Goal: Information Seeking & Learning: Learn about a topic

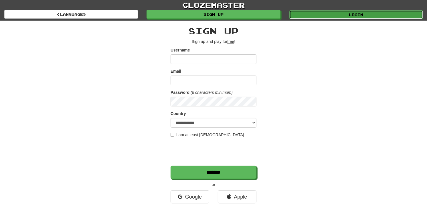
click at [346, 13] on link "Login" at bounding box center [356, 14] width 134 height 9
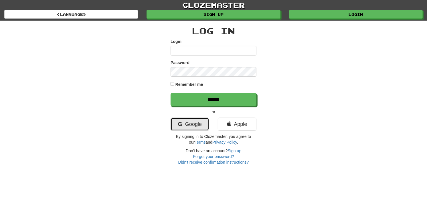
click at [176, 119] on link "Google" at bounding box center [189, 124] width 39 height 13
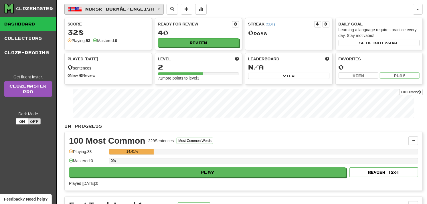
click at [147, 5] on button "Norsk bokmål / English" at bounding box center [113, 9] width 99 height 11
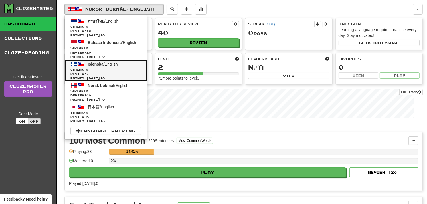
click at [120, 64] on link "Íslenska / English Streak: 0 Review: 0 Points today: 0" at bounding box center [106, 70] width 82 height 21
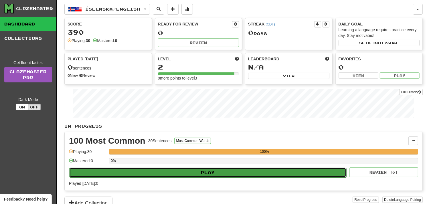
click at [113, 170] on button "Play" at bounding box center [207, 173] width 277 height 10
select select "**"
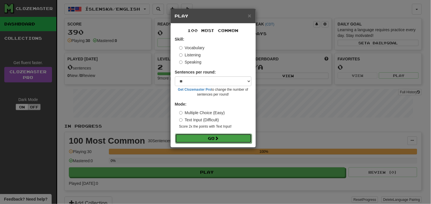
click at [213, 136] on button "Go" at bounding box center [213, 139] width 77 height 10
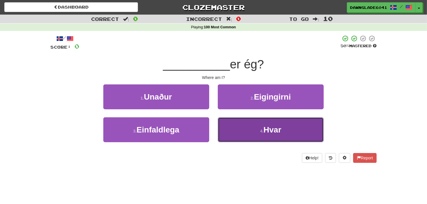
click at [236, 125] on button "4 . Hvar" at bounding box center [271, 129] width 106 height 25
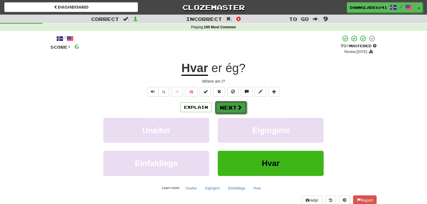
click at [221, 106] on button "Next" at bounding box center [231, 107] width 32 height 13
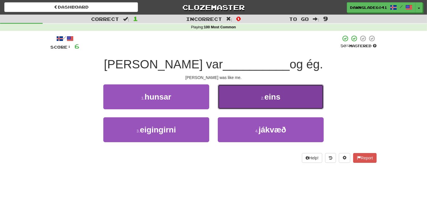
click at [245, 94] on button "2 . eins" at bounding box center [271, 96] width 106 height 25
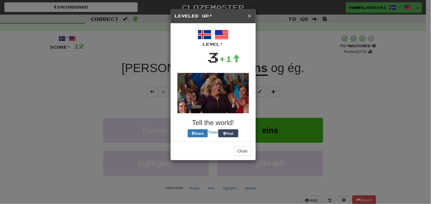
click at [250, 14] on span "×" at bounding box center [249, 15] width 3 height 7
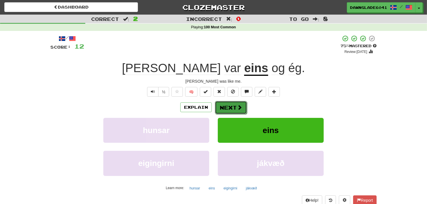
click at [233, 104] on button "Next" at bounding box center [231, 107] width 32 height 13
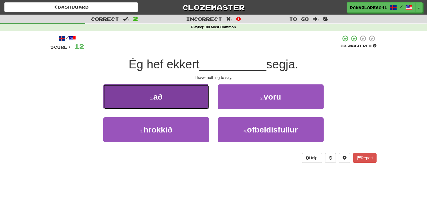
click at [193, 96] on button "1 . að" at bounding box center [156, 96] width 106 height 25
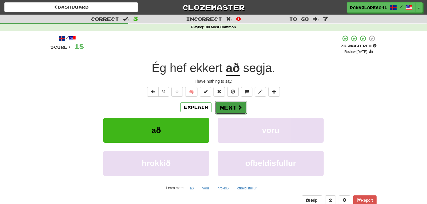
click at [235, 107] on button "Next" at bounding box center [231, 107] width 32 height 13
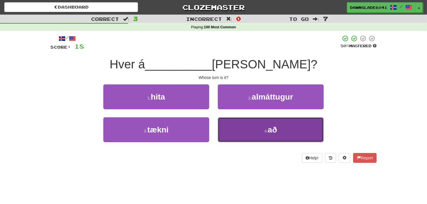
click at [247, 137] on button "4 . að" at bounding box center [271, 129] width 106 height 25
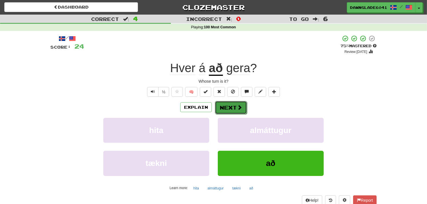
click at [227, 105] on button "Next" at bounding box center [231, 107] width 32 height 13
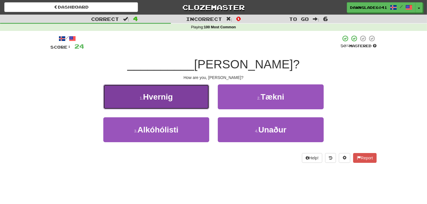
click at [183, 98] on button "1 . Hvernig" at bounding box center [156, 96] width 106 height 25
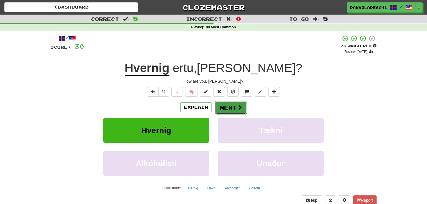
click at [230, 101] on button "Next" at bounding box center [231, 107] width 32 height 13
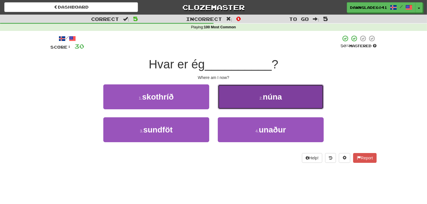
click at [238, 95] on button "2 . núna" at bounding box center [271, 96] width 106 height 25
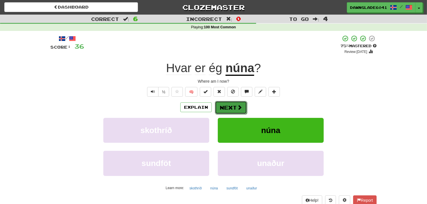
click at [217, 112] on button "Next" at bounding box center [231, 107] width 32 height 13
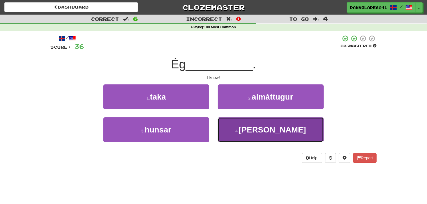
click at [228, 135] on button "4 . veit" at bounding box center [271, 129] width 106 height 25
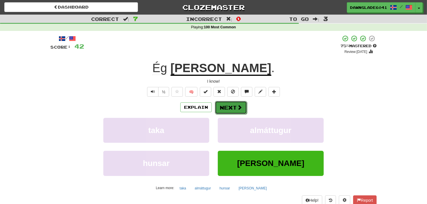
click at [220, 110] on button "Next" at bounding box center [231, 107] width 32 height 13
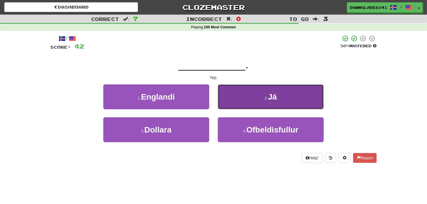
click at [236, 105] on button "2 . Já" at bounding box center [271, 96] width 106 height 25
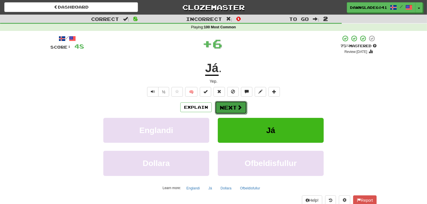
click at [232, 102] on button "Next" at bounding box center [231, 107] width 32 height 13
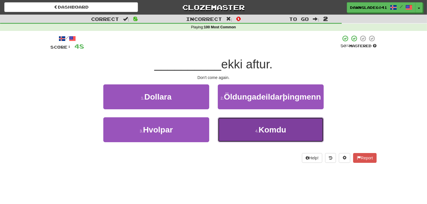
click at [232, 139] on button "4 . Komdu" at bounding box center [271, 129] width 106 height 25
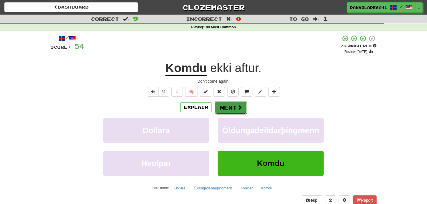
click at [231, 106] on button "Next" at bounding box center [231, 107] width 32 height 13
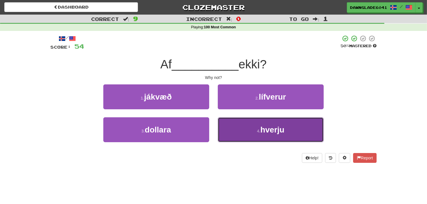
click at [227, 126] on button "4 . hverju" at bounding box center [271, 129] width 106 height 25
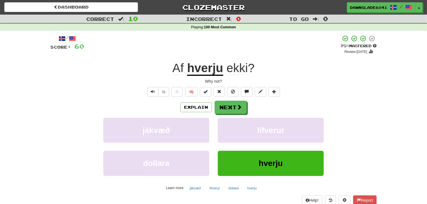
click at [227, 115] on div "Explain Next jákvæð lífverur dollara hverju Learn more: jákvæð lífverur dollara…" at bounding box center [213, 147] width 326 height 92
click at [221, 108] on button "Next" at bounding box center [231, 107] width 32 height 13
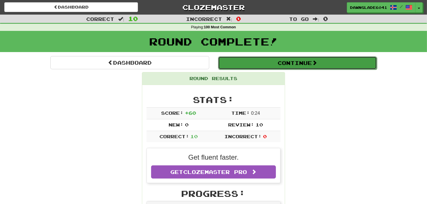
click at [255, 63] on button "Continue" at bounding box center [297, 62] width 159 height 13
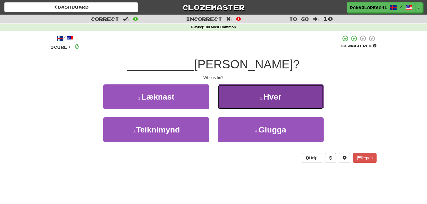
click at [243, 96] on button "2 . Hver" at bounding box center [271, 96] width 106 height 25
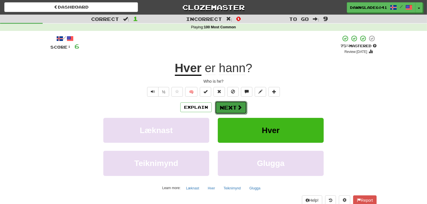
click at [224, 110] on button "Next" at bounding box center [231, 107] width 32 height 13
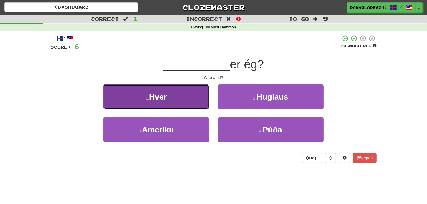
click at [174, 93] on button "1 . Hver" at bounding box center [156, 96] width 106 height 25
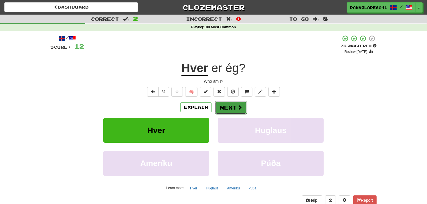
click at [234, 112] on button "Next" at bounding box center [231, 107] width 32 height 13
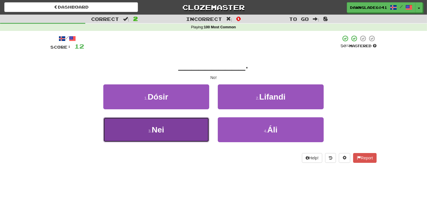
click at [196, 125] on button "3 . Nei" at bounding box center [156, 129] width 106 height 25
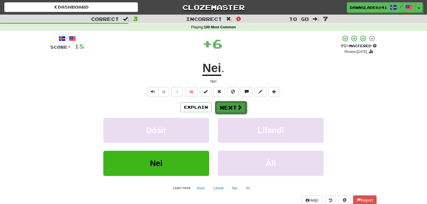
click at [237, 108] on span at bounding box center [239, 107] width 5 height 5
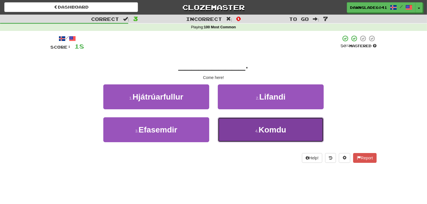
click at [239, 128] on button "4 . Komdu" at bounding box center [271, 129] width 106 height 25
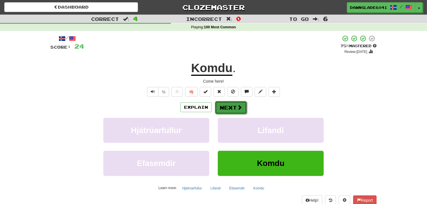
click at [225, 108] on button "Next" at bounding box center [231, 107] width 32 height 13
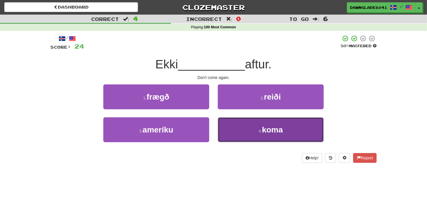
click at [232, 127] on button "4 . koma" at bounding box center [271, 129] width 106 height 25
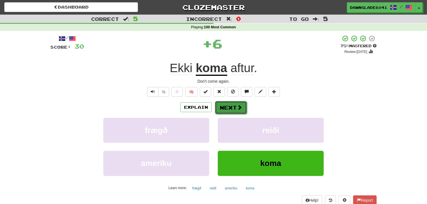
click at [239, 105] on span at bounding box center [239, 107] width 5 height 5
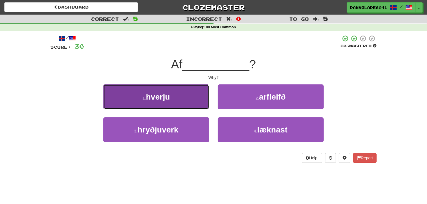
click at [204, 104] on button "1 . hverju" at bounding box center [156, 96] width 106 height 25
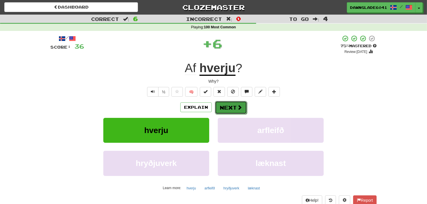
click at [237, 105] on span at bounding box center [239, 107] width 5 height 5
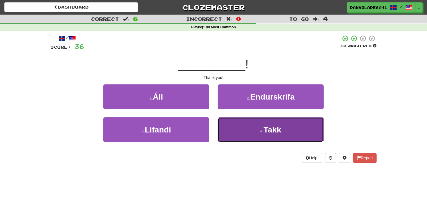
click at [237, 131] on button "4 . Takk" at bounding box center [271, 129] width 106 height 25
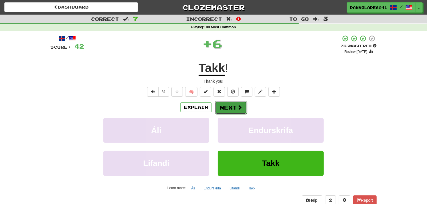
click at [229, 110] on button "Next" at bounding box center [231, 107] width 32 height 13
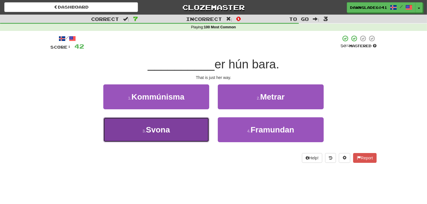
click at [198, 127] on button "3 . Svona" at bounding box center [156, 129] width 106 height 25
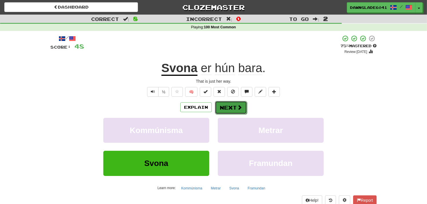
click at [237, 110] on span at bounding box center [239, 107] width 5 height 5
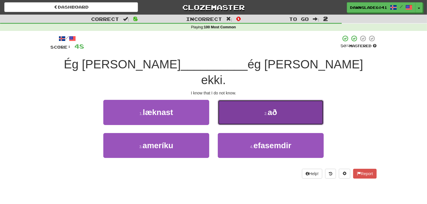
click at [235, 106] on button "2 . að" at bounding box center [271, 112] width 106 height 25
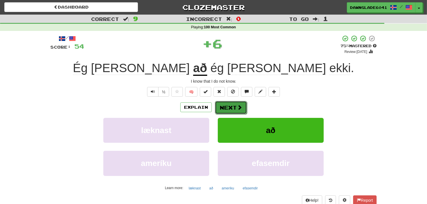
click at [222, 107] on button "Next" at bounding box center [231, 107] width 32 height 13
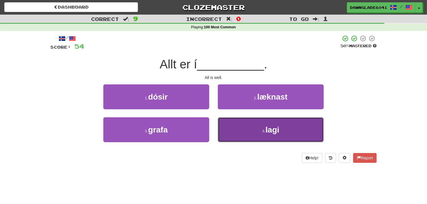
click at [230, 132] on button "4 . lagi" at bounding box center [271, 129] width 106 height 25
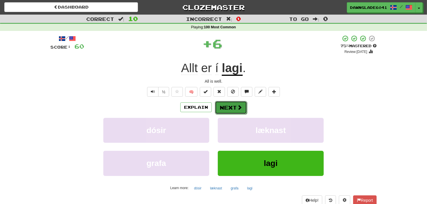
click at [231, 101] on button "Next" at bounding box center [231, 107] width 32 height 13
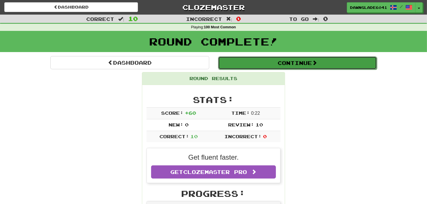
click at [267, 57] on button "Continue" at bounding box center [297, 62] width 159 height 13
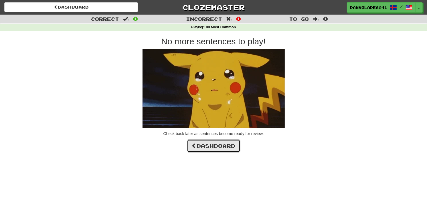
click at [230, 148] on link "Dashboard" at bounding box center [213, 145] width 53 height 13
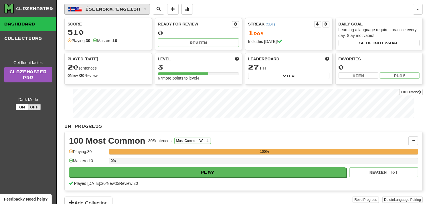
click at [148, 6] on button "Íslenska / English" at bounding box center [107, 9] width 86 height 11
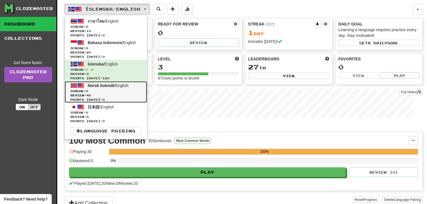
click at [110, 92] on span "Streak: 0" at bounding box center [105, 91] width 71 height 4
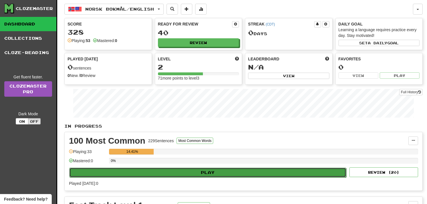
click at [128, 176] on button "Play" at bounding box center [207, 173] width 277 height 10
select select "**"
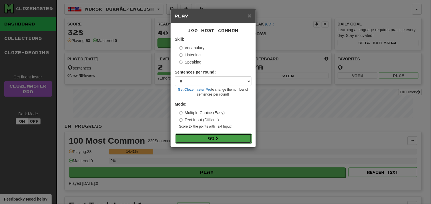
click at [205, 139] on button "Go" at bounding box center [213, 139] width 77 height 10
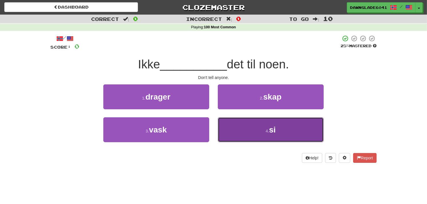
click at [230, 127] on button "4 . si" at bounding box center [271, 129] width 106 height 25
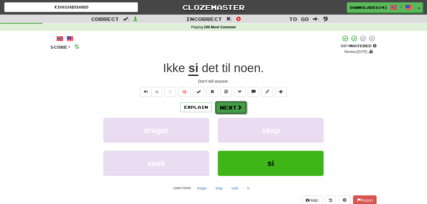
click at [233, 107] on button "Next" at bounding box center [231, 107] width 32 height 13
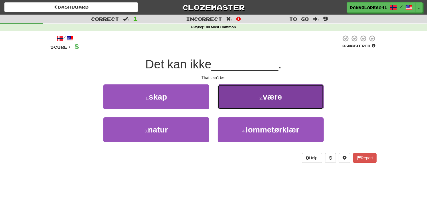
click at [224, 104] on button "2 . være" at bounding box center [271, 96] width 106 height 25
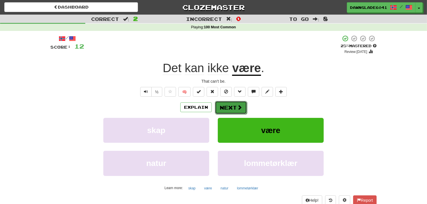
click at [230, 105] on button "Next" at bounding box center [231, 107] width 32 height 13
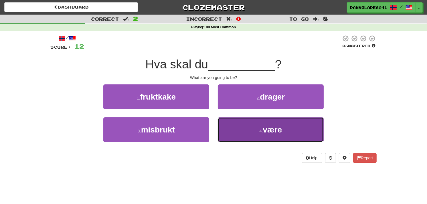
click at [238, 133] on button "4 . være" at bounding box center [271, 129] width 106 height 25
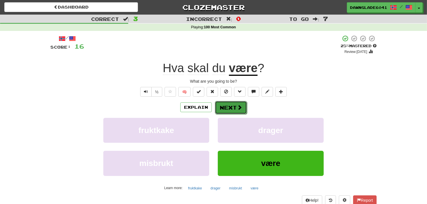
click at [232, 108] on button "Next" at bounding box center [231, 107] width 32 height 13
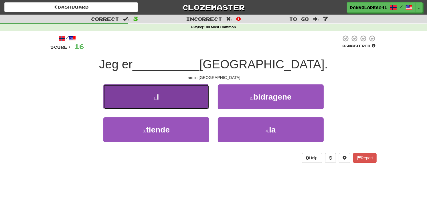
click at [186, 104] on button "1 . i" at bounding box center [156, 96] width 106 height 25
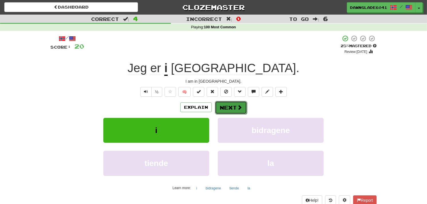
click at [242, 107] on button "Next" at bounding box center [231, 107] width 32 height 13
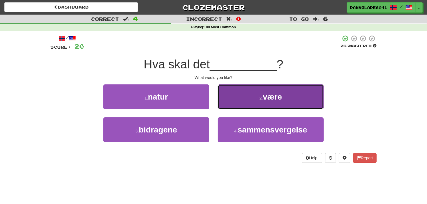
click at [219, 94] on button "2 . være" at bounding box center [271, 96] width 106 height 25
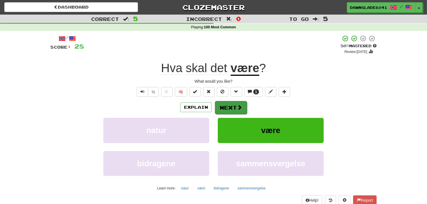
drag, startPoint x: 228, startPoint y: 99, endPoint x: 227, endPoint y: 107, distance: 7.8
click at [227, 107] on div "/ Score: 28 + 8 50 % Mastered Review: [DATE] Hva skal det være ? What would you…" at bounding box center [213, 124] width 326 height 179
click at [145, 103] on div "Explain Next" at bounding box center [213, 107] width 326 height 13
click at [225, 104] on button "Next" at bounding box center [231, 107] width 32 height 13
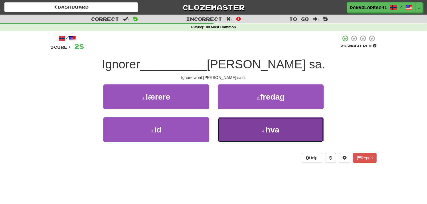
click at [235, 127] on button "4 . hva" at bounding box center [271, 129] width 106 height 25
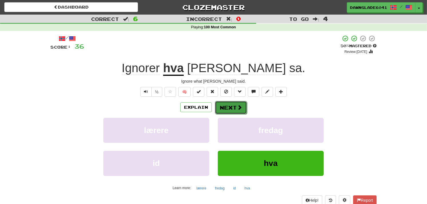
click at [218, 108] on button "Next" at bounding box center [231, 107] width 32 height 13
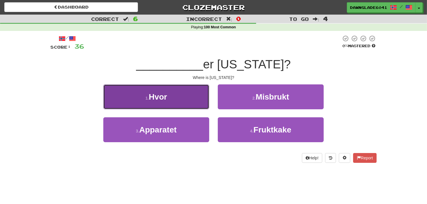
click at [207, 104] on button "1 . Hvor" at bounding box center [156, 96] width 106 height 25
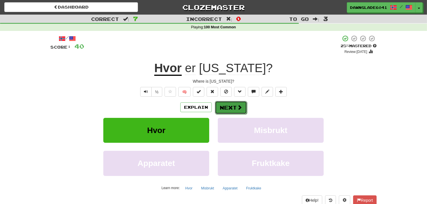
click at [217, 106] on button "Next" at bounding box center [231, 107] width 32 height 13
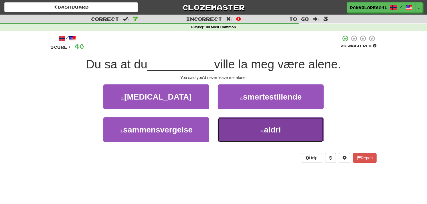
click at [241, 121] on button "4 . aldri" at bounding box center [271, 129] width 106 height 25
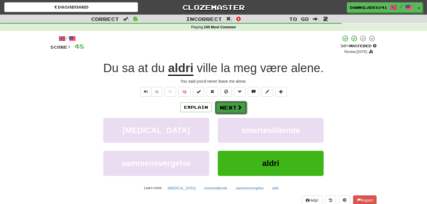
click at [225, 111] on button "Next" at bounding box center [231, 107] width 32 height 13
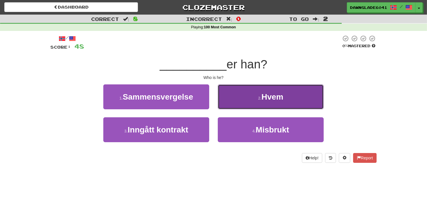
click at [234, 106] on button "2 . Hvem" at bounding box center [271, 96] width 106 height 25
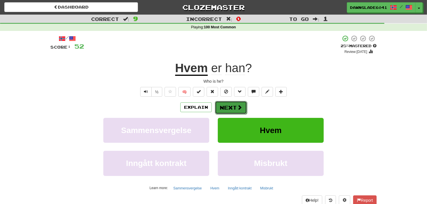
click at [237, 109] on span at bounding box center [239, 107] width 5 height 5
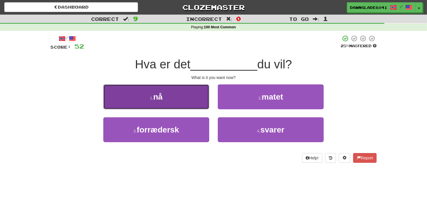
click at [176, 95] on button "1 . nå" at bounding box center [156, 96] width 106 height 25
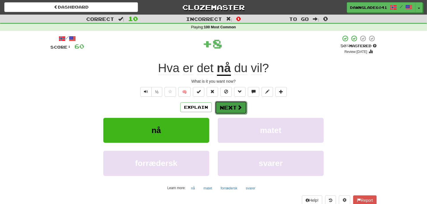
click at [241, 105] on span at bounding box center [239, 107] width 5 height 5
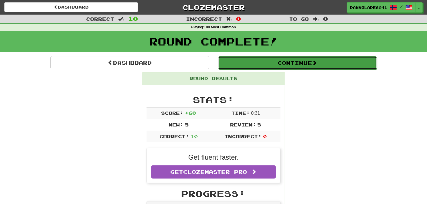
click at [305, 63] on button "Continue" at bounding box center [297, 62] width 159 height 13
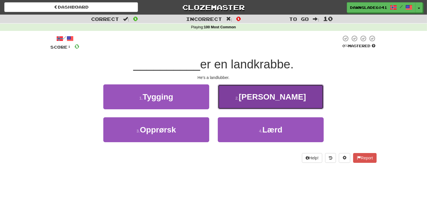
click at [267, 100] on span "[PERSON_NAME]" at bounding box center [272, 96] width 67 height 9
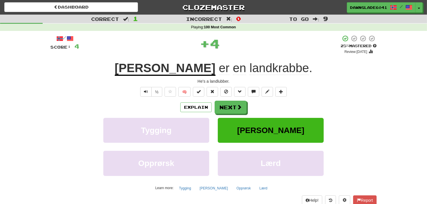
click at [267, 100] on div "/ Score: 4 + 4 25 % Mastered Review: [DATE] Han er en landkrabbe . He's a landl…" at bounding box center [213, 124] width 326 height 179
click at [241, 105] on span at bounding box center [239, 107] width 5 height 5
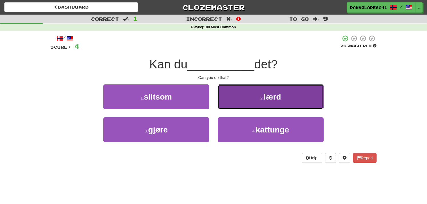
click at [246, 90] on button "2 . lærd" at bounding box center [271, 96] width 106 height 25
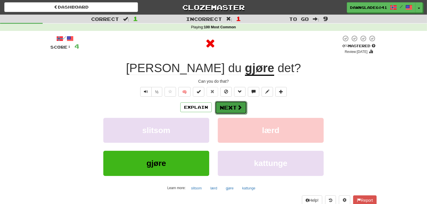
click at [237, 109] on span at bounding box center [239, 107] width 5 height 5
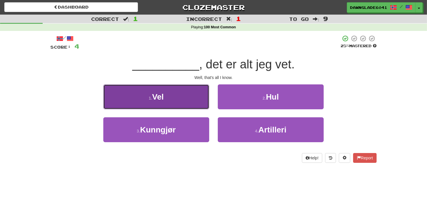
click at [203, 90] on button "1 . Vel" at bounding box center [156, 96] width 106 height 25
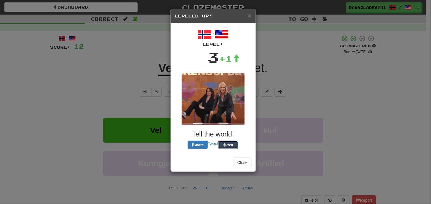
click at [231, 104] on div "/ Level: 3 +1 Tell the world! Share Tweet Post" at bounding box center [213, 88] width 77 height 121
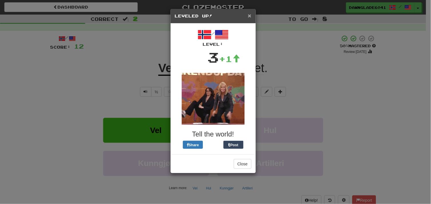
click at [250, 15] on span "×" at bounding box center [249, 15] width 3 height 7
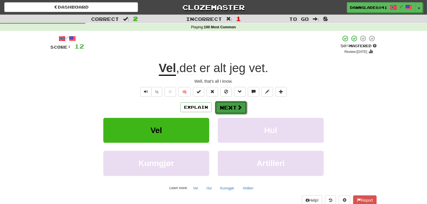
click at [230, 102] on button "Next" at bounding box center [231, 107] width 32 height 13
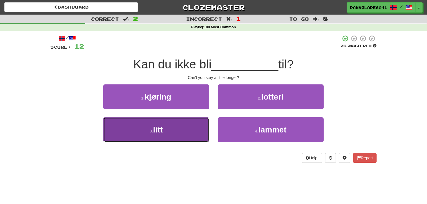
click at [196, 124] on button "3 . litt" at bounding box center [156, 129] width 106 height 25
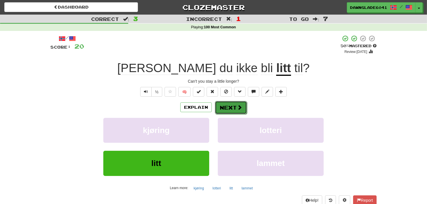
click at [222, 104] on button "Next" at bounding box center [231, 107] width 32 height 13
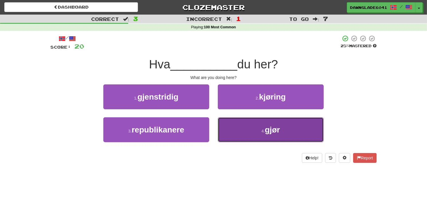
click at [247, 132] on button "4 . gjør" at bounding box center [271, 129] width 106 height 25
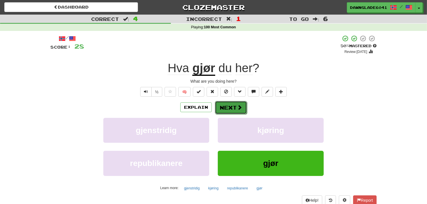
click at [227, 111] on button "Next" at bounding box center [231, 107] width 32 height 13
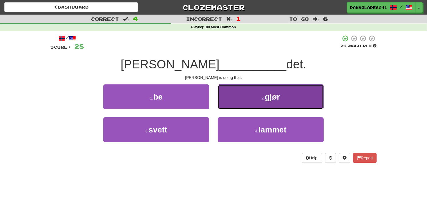
click at [229, 99] on button "2 . gjør" at bounding box center [271, 96] width 106 height 25
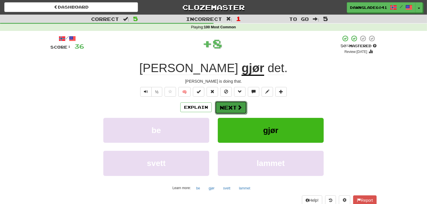
click at [222, 108] on button "Next" at bounding box center [231, 107] width 32 height 13
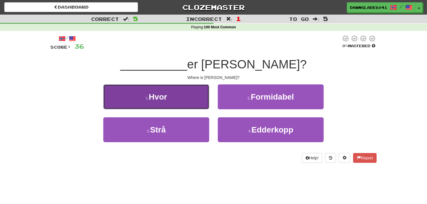
click at [189, 108] on button "1 . Hvor" at bounding box center [156, 96] width 106 height 25
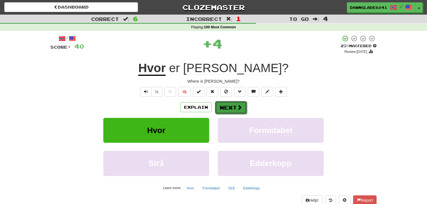
click at [229, 107] on button "Next" at bounding box center [231, 107] width 32 height 13
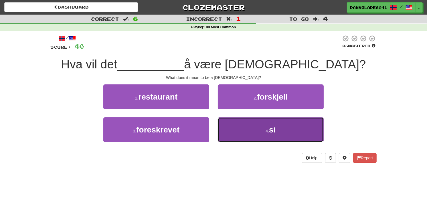
click at [230, 124] on button "4 . si" at bounding box center [271, 129] width 106 height 25
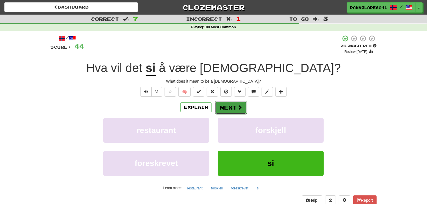
click at [220, 104] on button "Next" at bounding box center [231, 107] width 32 height 13
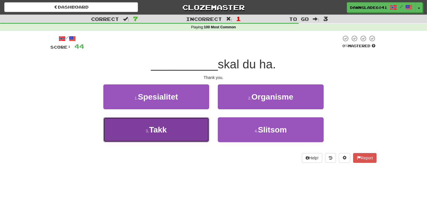
click at [190, 130] on button "3 . Takk" at bounding box center [156, 129] width 106 height 25
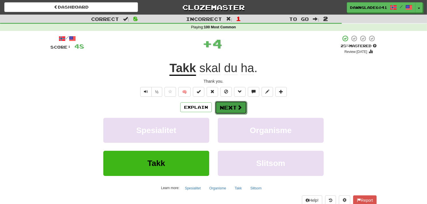
click at [241, 112] on button "Next" at bounding box center [231, 107] width 32 height 13
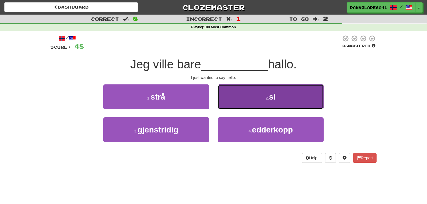
click at [242, 103] on button "2 . si" at bounding box center [271, 96] width 106 height 25
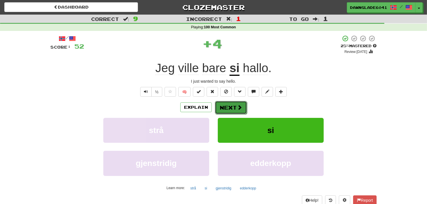
click at [223, 109] on button "Next" at bounding box center [231, 107] width 32 height 13
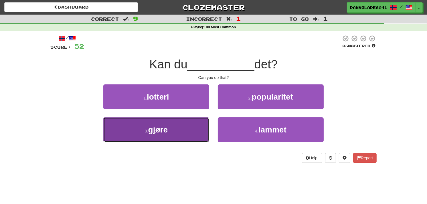
click at [184, 124] on button "3 . gjøre" at bounding box center [156, 129] width 106 height 25
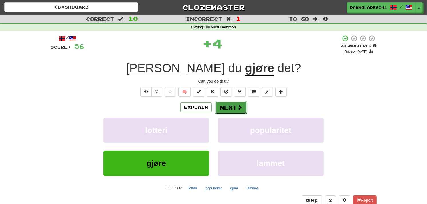
click at [228, 108] on button "Next" at bounding box center [231, 107] width 32 height 13
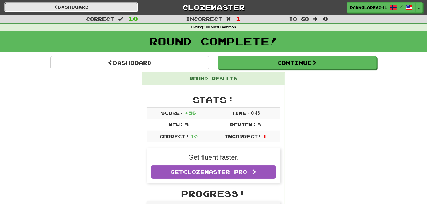
click at [90, 5] on link "Dashboard" at bounding box center [71, 7] width 134 height 10
